Goal: Check status: Check status

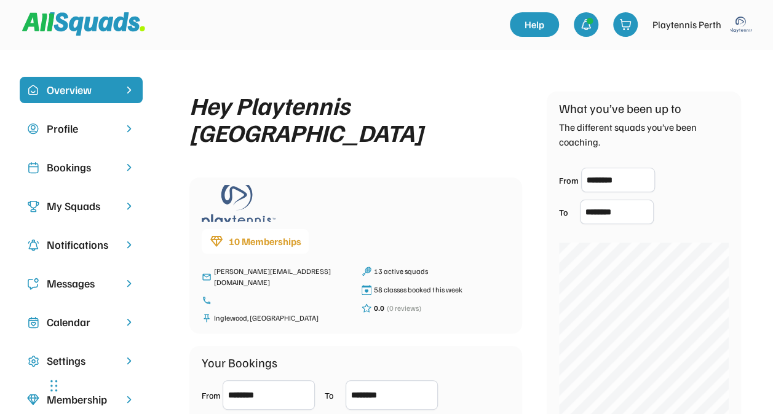
click at [79, 159] on div "Bookings" at bounding box center [81, 167] width 123 height 26
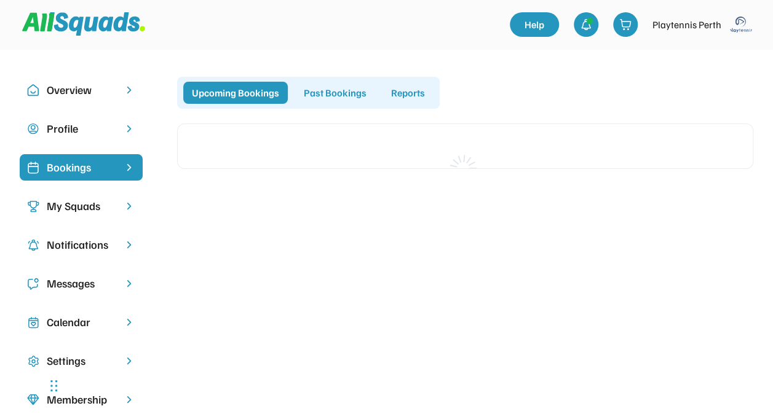
click at [89, 168] on div "Bookings" at bounding box center [81, 167] width 69 height 17
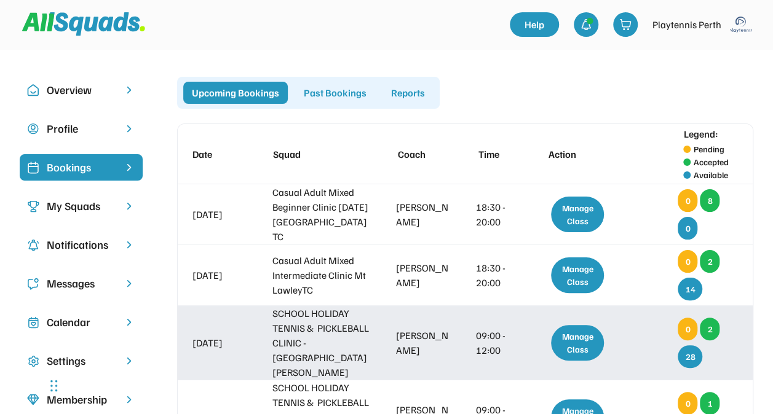
click at [574, 335] on div "Manage Class" at bounding box center [577, 343] width 53 height 36
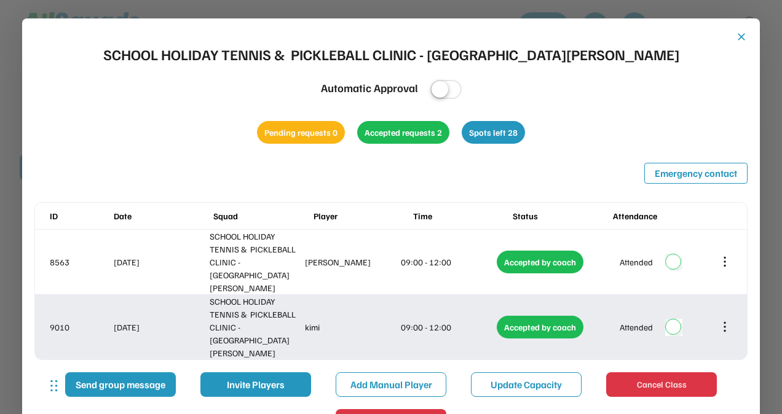
click at [359, 295] on div "9010 [DATE] SCHOOL HOLIDAY TENNIS & PICKLEBALL CLINIC - [GEOGRAPHIC_DATA][PERSO…" at bounding box center [391, 327] width 712 height 65
click at [725, 320] on icon at bounding box center [725, 327] width 14 height 14
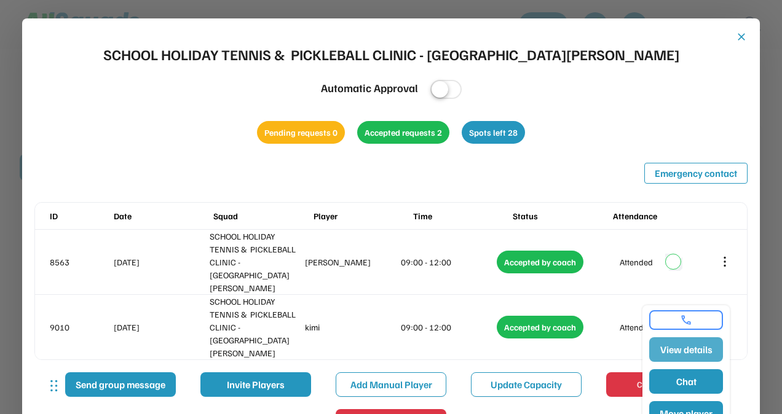
click at [689, 357] on button "View details" at bounding box center [686, 350] width 74 height 25
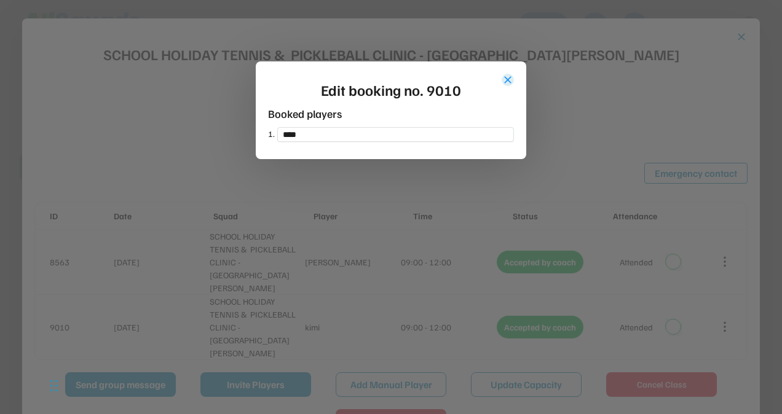
click at [507, 79] on button "close" at bounding box center [508, 80] width 12 height 12
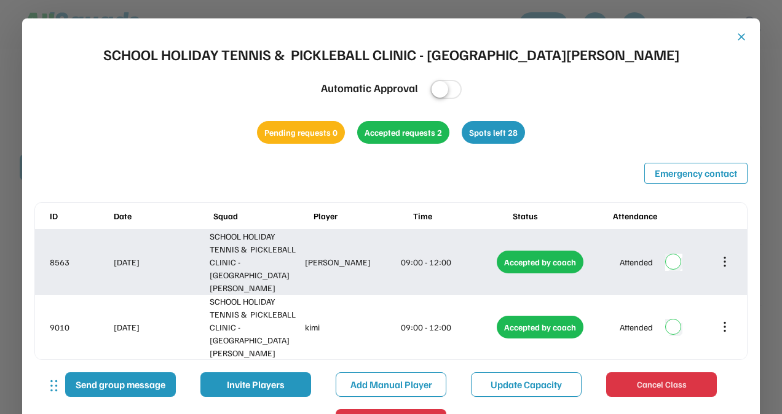
click at [416, 260] on div "8563 [DATE] SCHOOL HOLIDAY TENNIS & PICKLEBALL CLINIC - Mt [PERSON_NAME] [PERSO…" at bounding box center [391, 262] width 712 height 65
click at [719, 255] on icon at bounding box center [725, 262] width 14 height 14
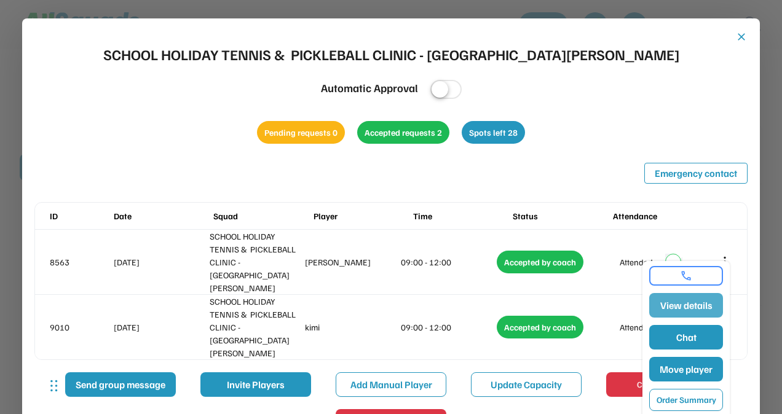
click at [705, 305] on button "View details" at bounding box center [686, 305] width 74 height 25
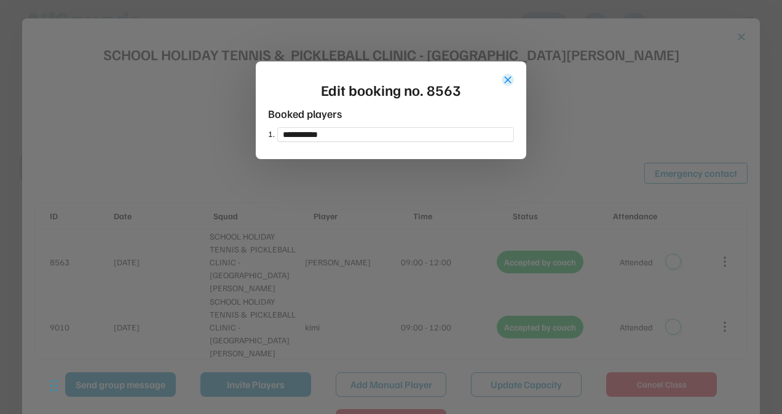
click at [510, 74] on button "close" at bounding box center [508, 80] width 12 height 12
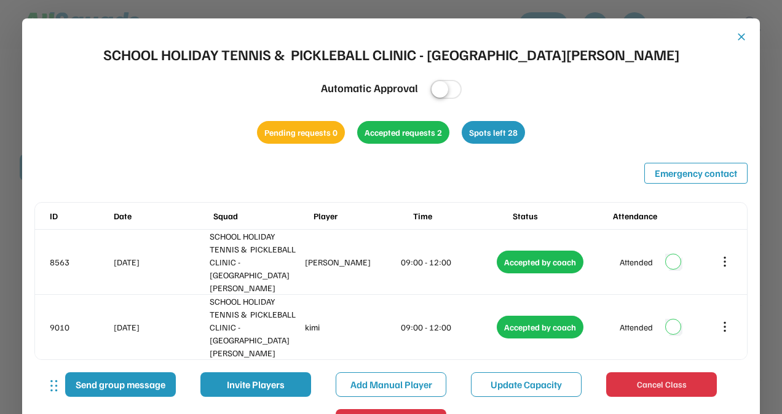
click at [746, 36] on button "close" at bounding box center [741, 37] width 12 height 12
